Goal: Complete application form

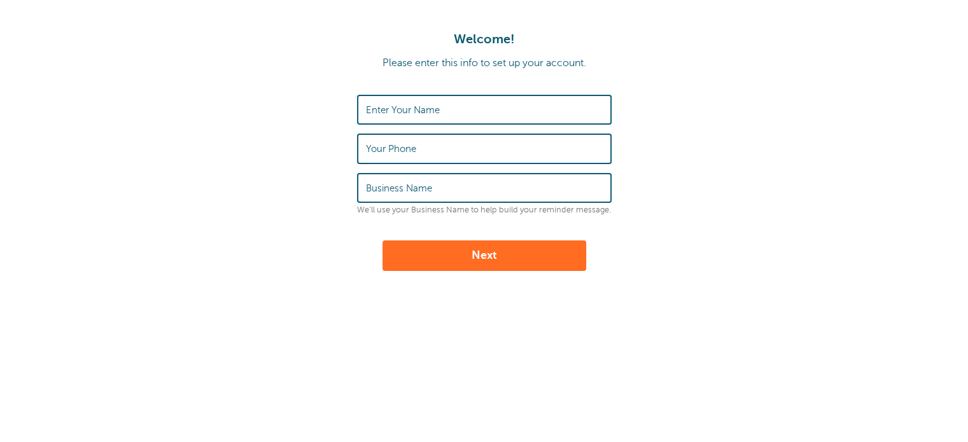
click at [686, 217] on form "Enter Your Name Your Phone Business Name We'll use your Business Name to help b…" at bounding box center [484, 183] width 943 height 176
click at [700, 181] on form "Enter Your Name Your Phone Business Name We'll use your Business Name to help b…" at bounding box center [484, 183] width 943 height 176
click at [278, 171] on form "Enter Your Name Your Phone Business Name We'll use your Business Name to help b…" at bounding box center [484, 183] width 943 height 176
click at [418, 111] on label "Enter Your Name" at bounding box center [403, 109] width 74 height 11
click at [418, 111] on input "Enter Your Name" at bounding box center [484, 109] width 237 height 27
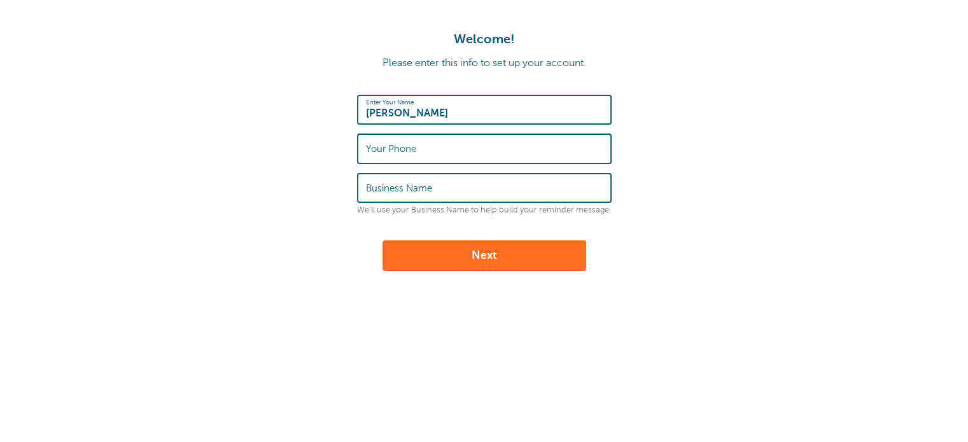
type input "[PERSON_NAME]"
click at [421, 150] on input "Your Phone" at bounding box center [484, 148] width 237 height 27
type input "041640015"
click at [446, 189] on input "Business Name" at bounding box center [484, 187] width 237 height 27
type input "INLET d.o.o."
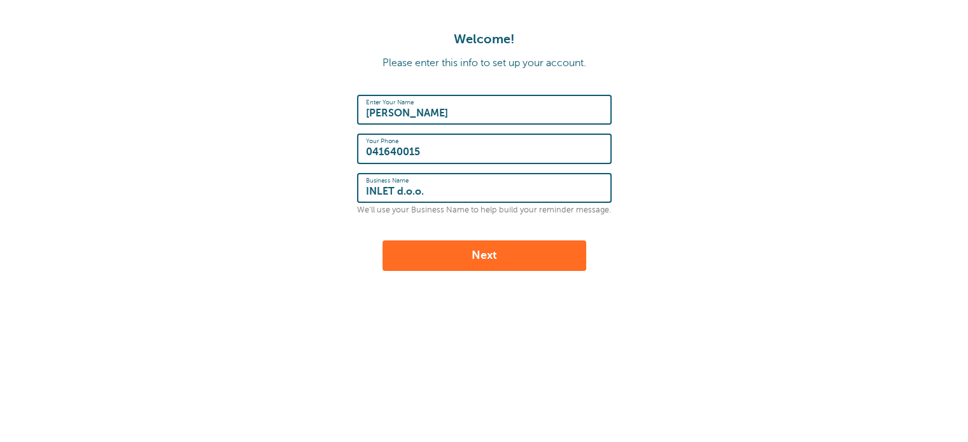
click at [497, 262] on span "submit" at bounding box center [497, 255] width 0 height 13
